Goal: Information Seeking & Learning: Learn about a topic

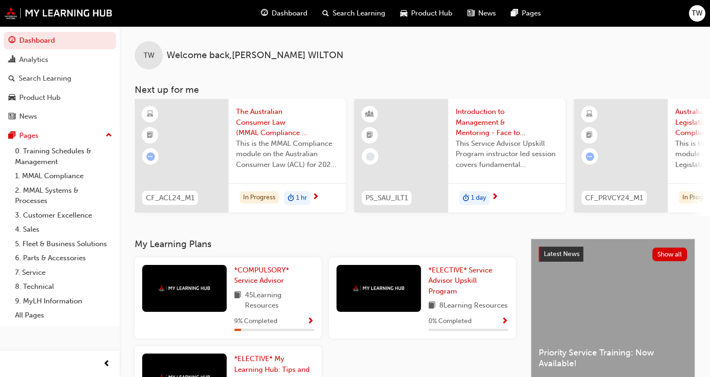
click at [251, 120] on span "The Australian Consumer Law (MMAL Compliance - 2024)" at bounding box center [287, 122] width 102 height 32
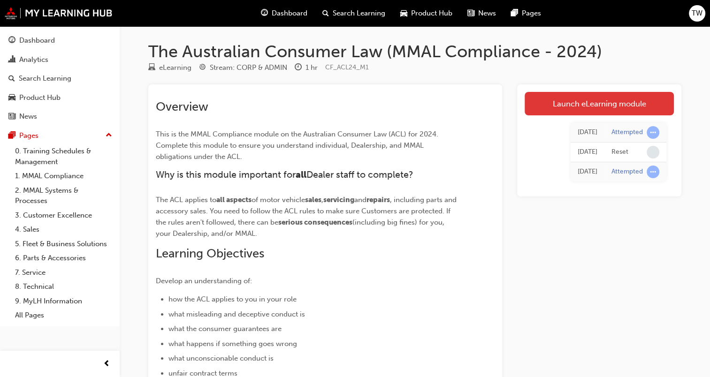
click at [627, 99] on link "Launch eLearning module" at bounding box center [598, 103] width 149 height 23
